Goal: Transaction & Acquisition: Purchase product/service

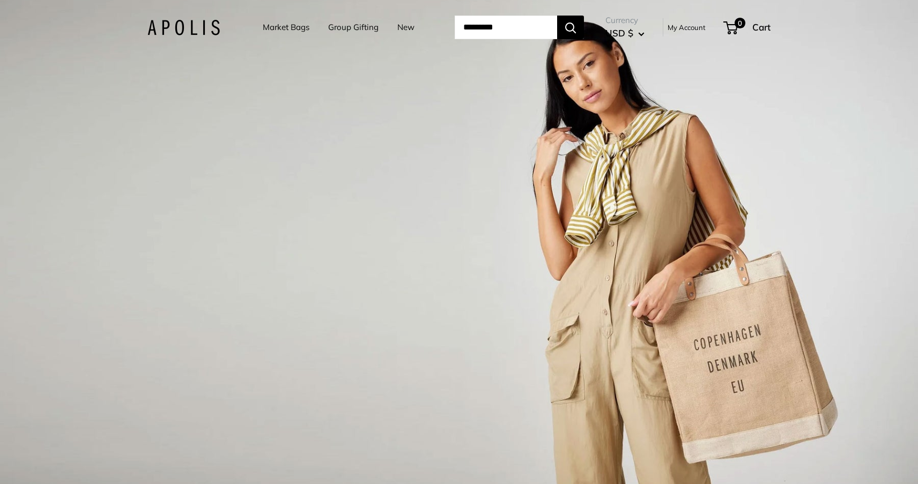
click at [287, 29] on link "Market Bags" at bounding box center [286, 27] width 47 height 15
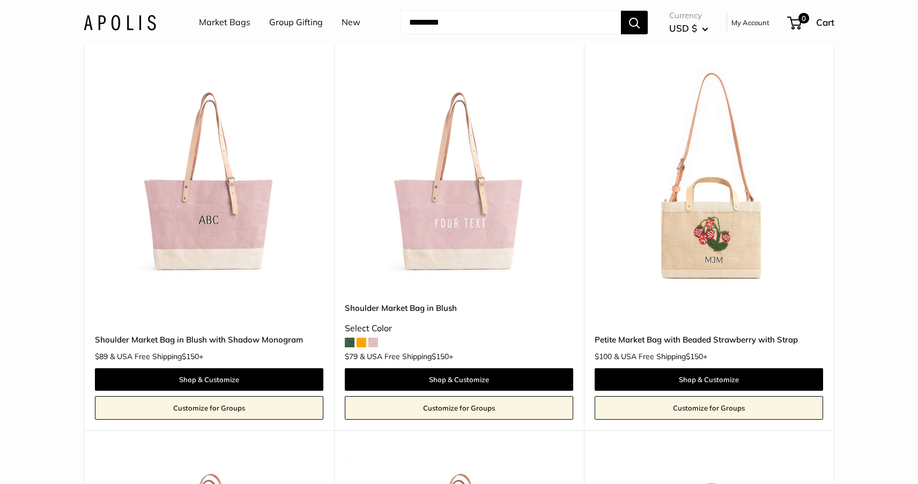
scroll to position [1648, 0]
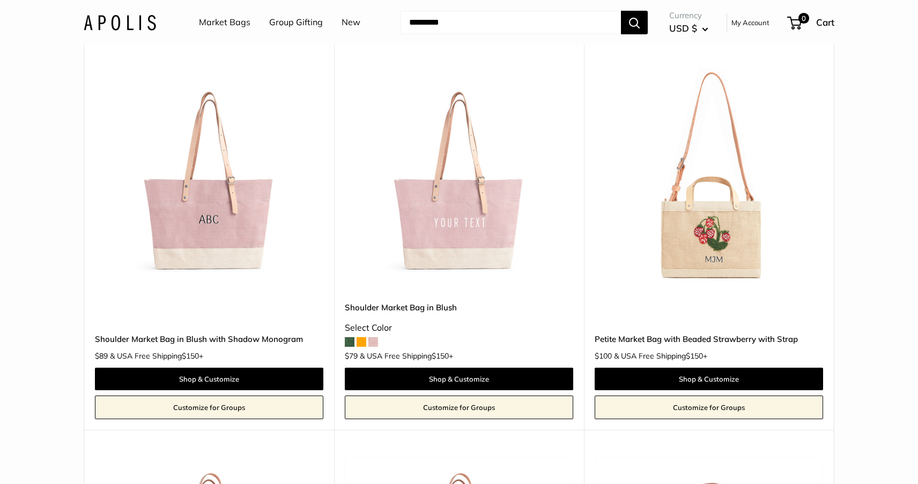
click at [348, 339] on span at bounding box center [350, 342] width 10 height 10
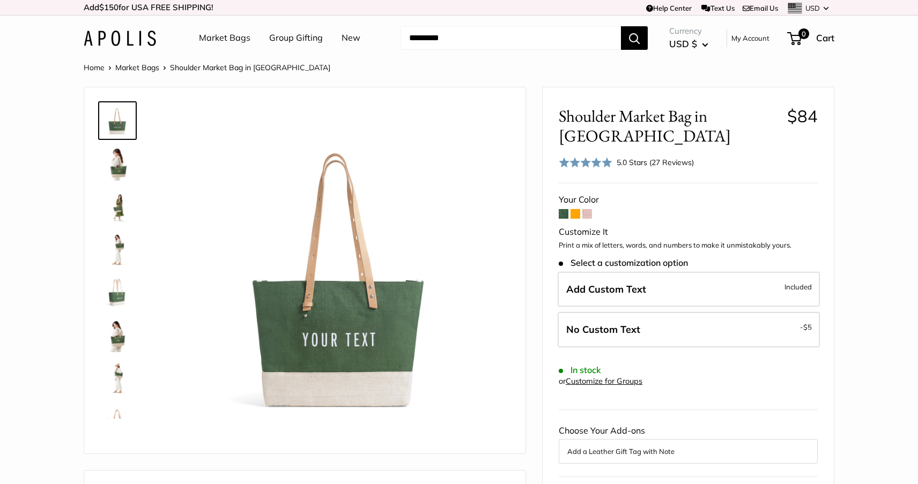
click at [115, 203] on img at bounding box center [117, 206] width 34 height 34
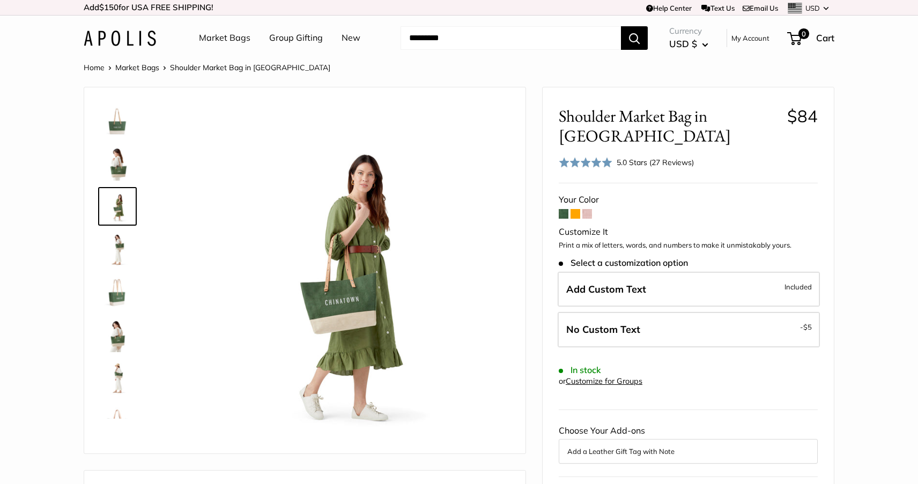
click at [121, 163] on img at bounding box center [117, 163] width 34 height 34
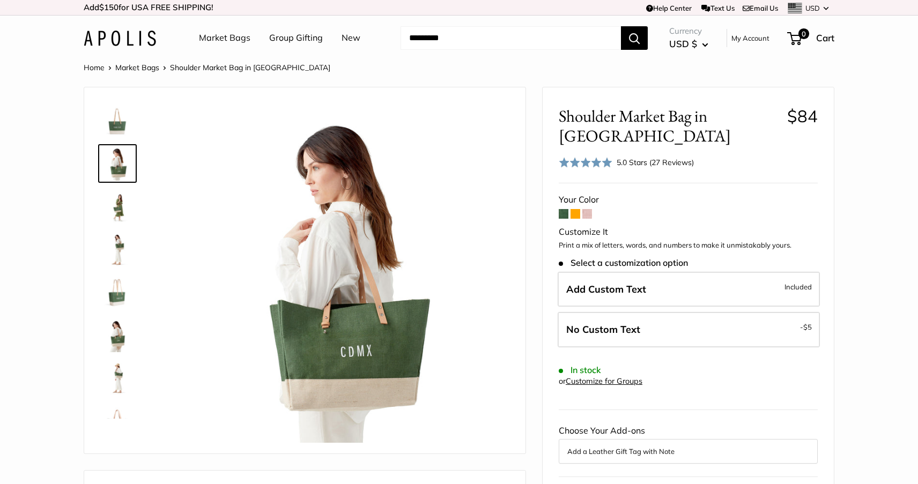
click at [135, 213] on link at bounding box center [117, 206] width 39 height 39
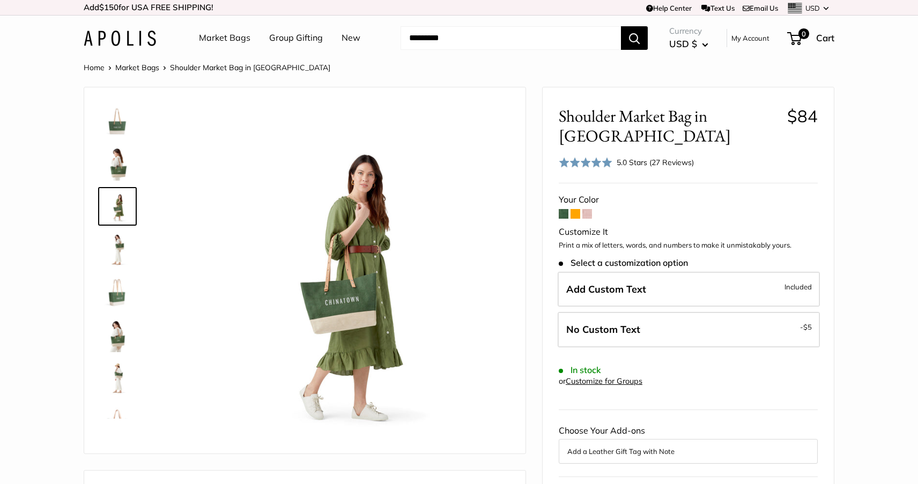
click at [124, 139] on link at bounding box center [117, 120] width 39 height 39
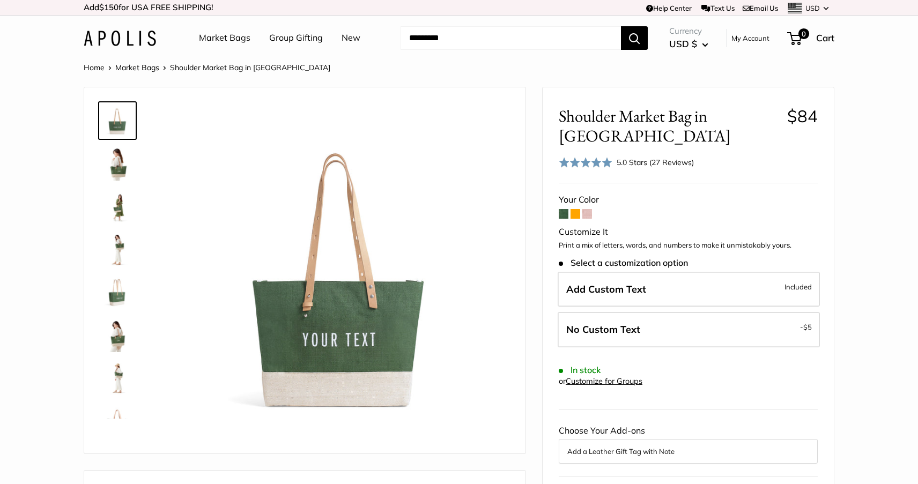
click at [98, 29] on div "Market Bags Group Gifting New Need help? Text Us: 20919 hello@apolisglobal.com …" at bounding box center [459, 38] width 751 height 34
click at [100, 32] on img at bounding box center [120, 39] width 72 height 16
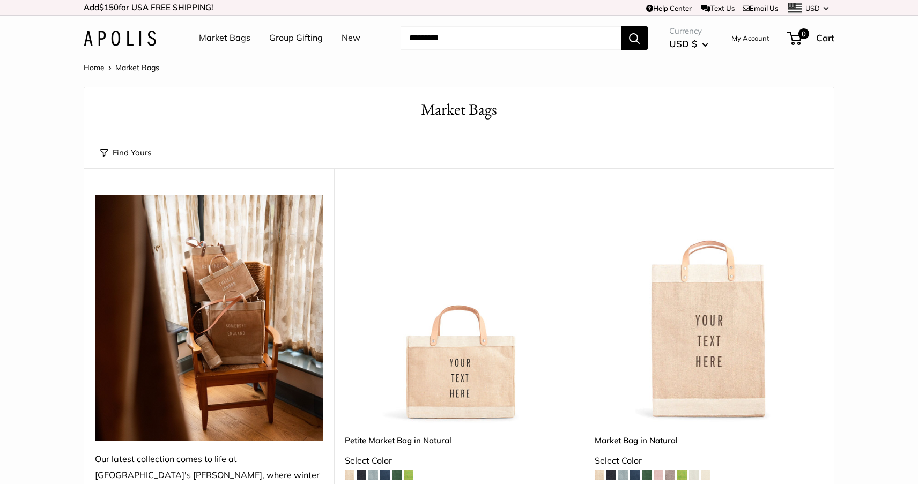
click at [753, 9] on link "Email Us" at bounding box center [760, 8] width 35 height 9
